Goal: Check status: Check status

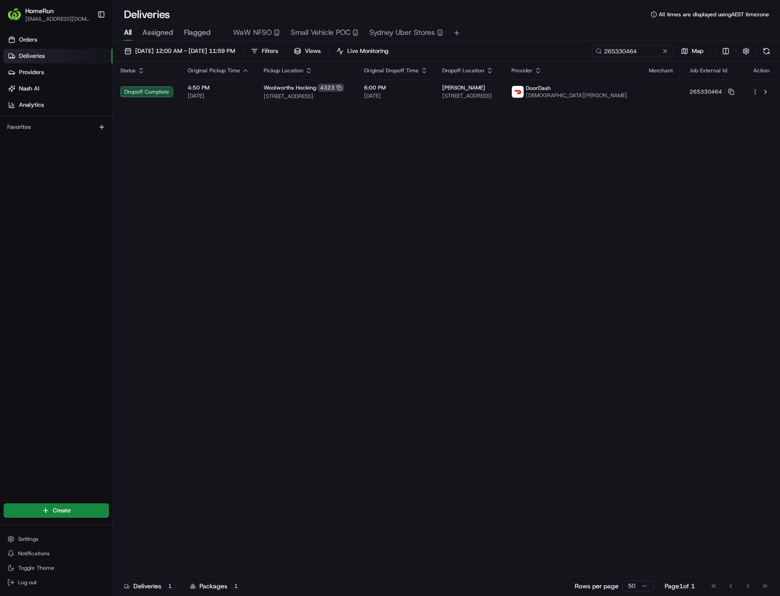
drag, startPoint x: 0, startPoint y: 0, endPoint x: 664, endPoint y: 53, distance: 665.7
click at [664, 53] on button at bounding box center [665, 51] width 9 height 9
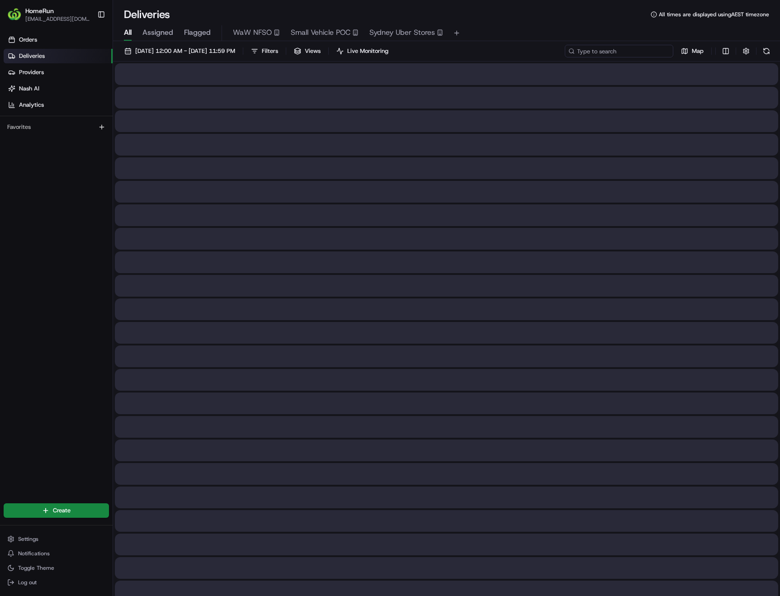
paste input "265364596"
click at [636, 52] on input at bounding box center [619, 51] width 109 height 13
type input "265364596"
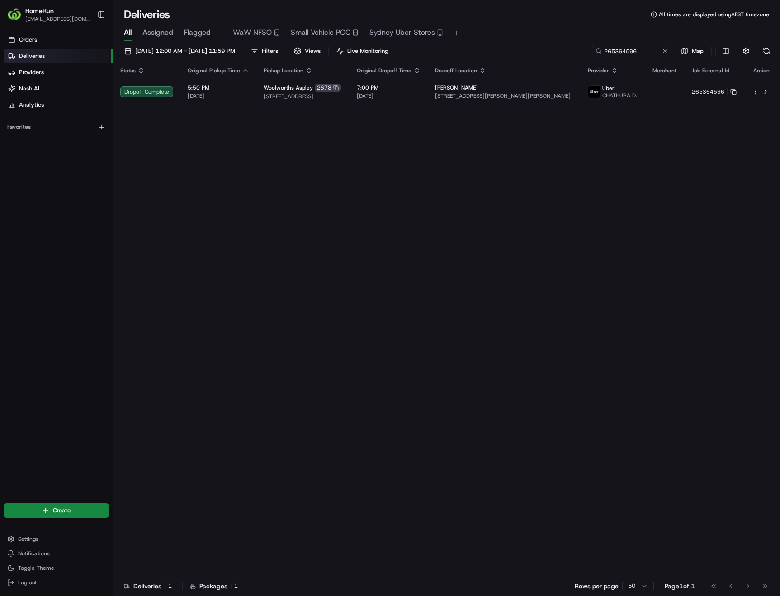
click at [558, 317] on div "Status Original Pickup Time Pickup Location Original Dropoff Time Dropoff Locat…" at bounding box center [445, 319] width 665 height 515
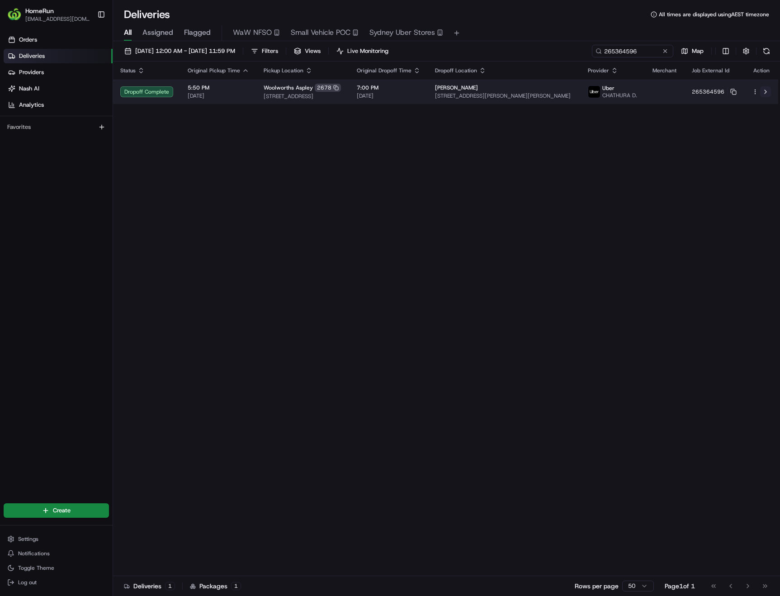
click at [764, 97] on button at bounding box center [765, 91] width 11 height 11
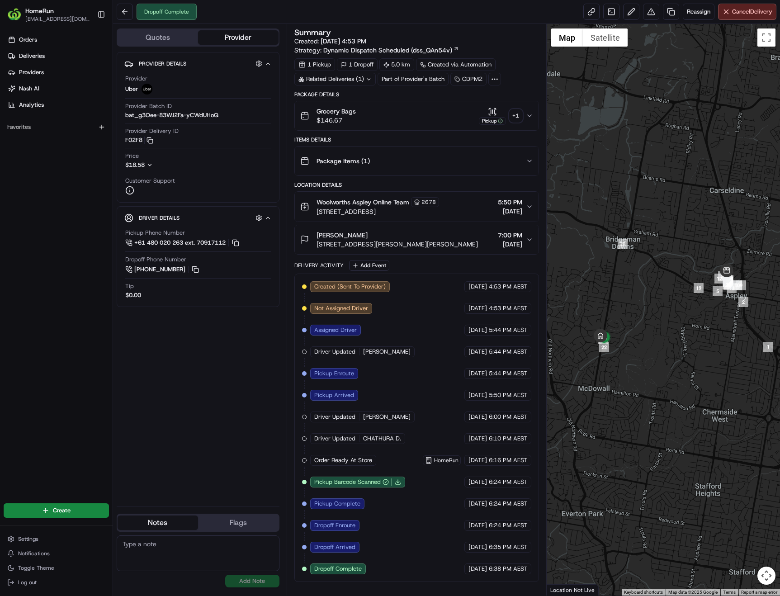
click at [518, 117] on div "+ 1" at bounding box center [516, 115] width 13 height 13
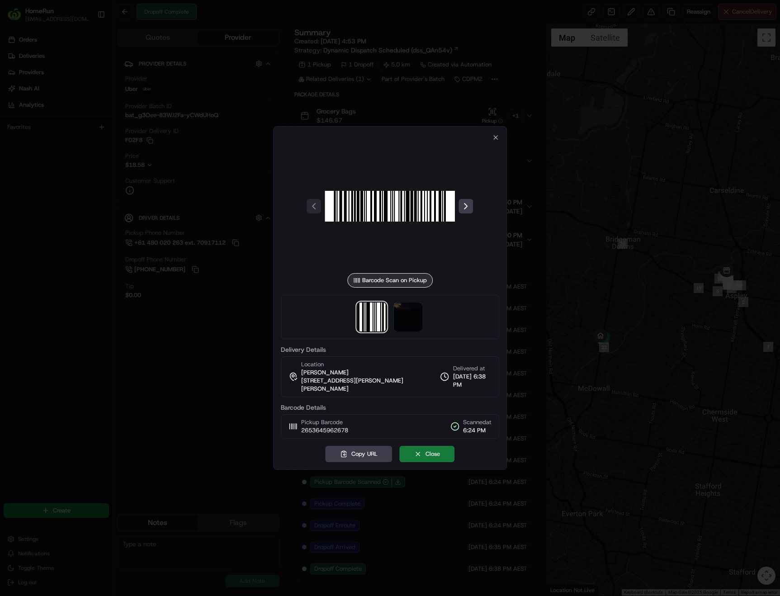
click at [440, 451] on button "Close" at bounding box center [427, 454] width 55 height 16
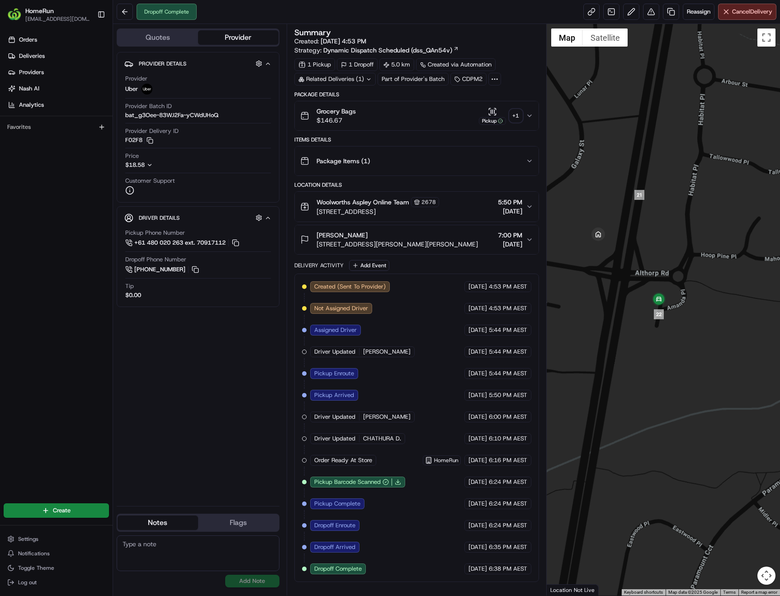
drag, startPoint x: 612, startPoint y: 307, endPoint x: 711, endPoint y: 309, distance: 98.2
click at [711, 309] on div at bounding box center [663, 310] width 233 height 572
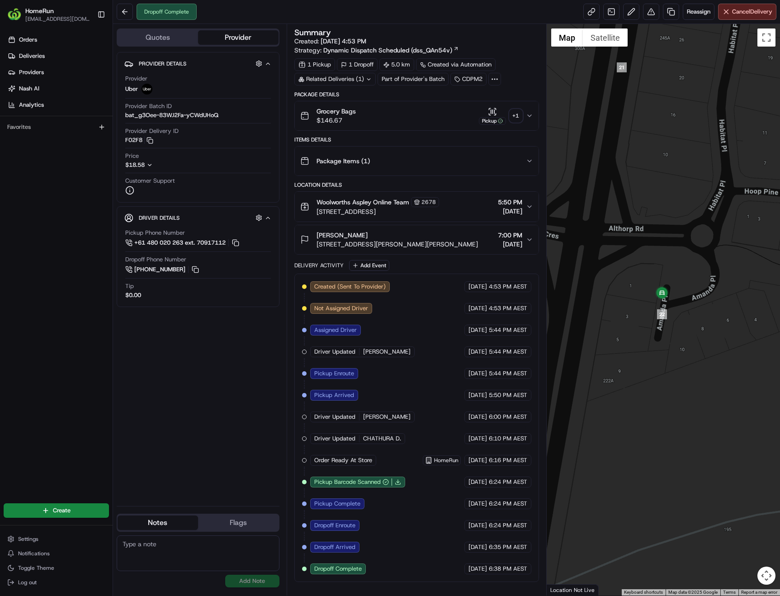
drag, startPoint x: 670, startPoint y: 312, endPoint x: 695, endPoint y: 308, distance: 25.3
click at [695, 308] on div at bounding box center [663, 310] width 233 height 572
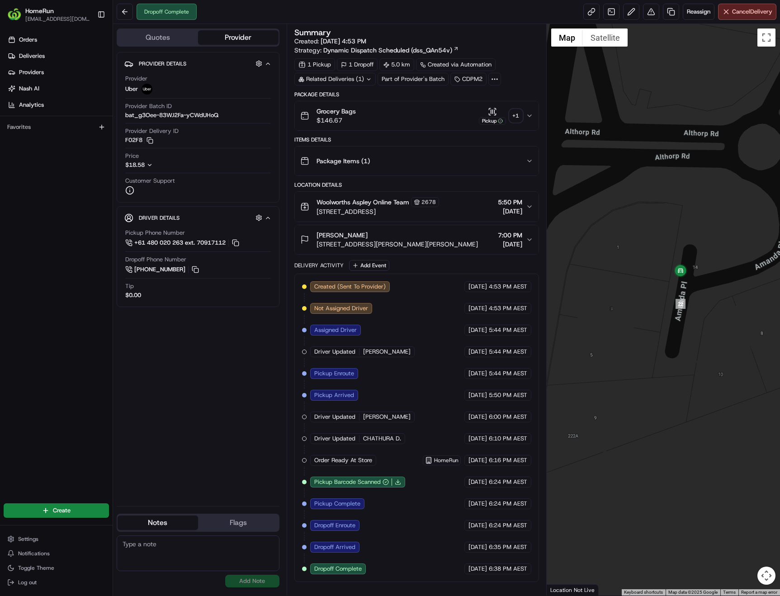
drag, startPoint x: 659, startPoint y: 327, endPoint x: 683, endPoint y: 326, distance: 24.5
click at [683, 326] on div at bounding box center [663, 310] width 233 height 572
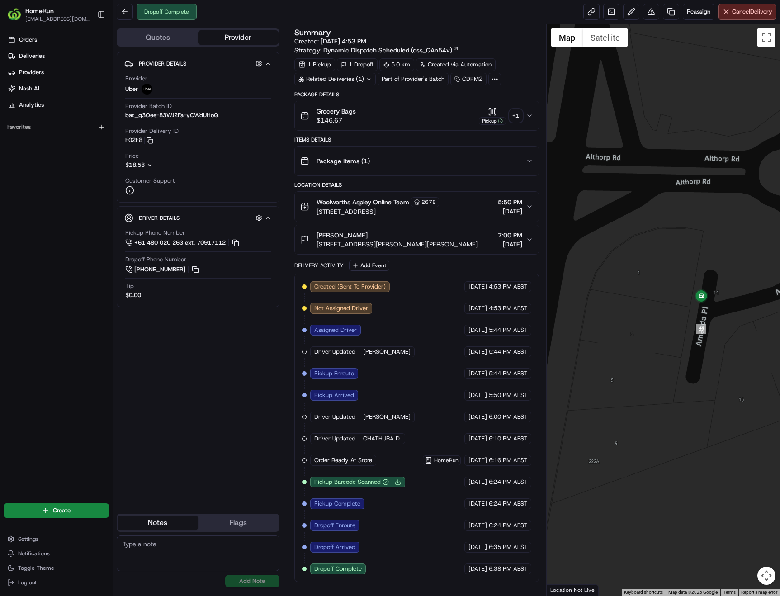
drag, startPoint x: 631, startPoint y: 207, endPoint x: 654, endPoint y: 233, distance: 35.0
click at [654, 233] on div at bounding box center [663, 310] width 233 height 572
